Goal: Browse casually

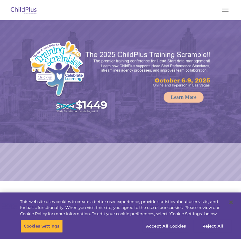
select select "MEDIUM"
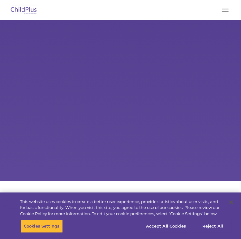
select select "MEDIUM"
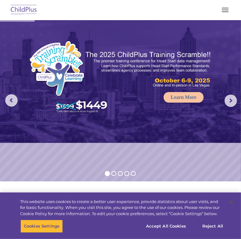
click at [227, 9] on button "button" at bounding box center [225, 10] width 13 height 10
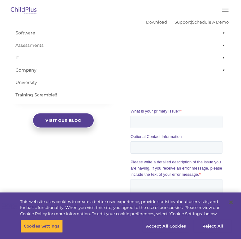
scroll to position [531, 0]
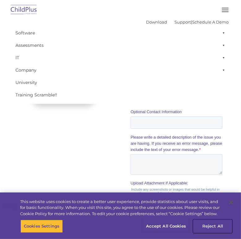
click at [212, 229] on button "Reject All" at bounding box center [213, 226] width 39 height 13
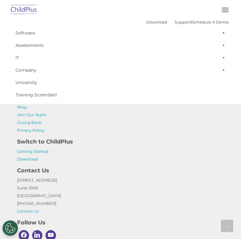
scroll to position [595, 0]
